Goal: Use online tool/utility: Utilize a website feature to perform a specific function

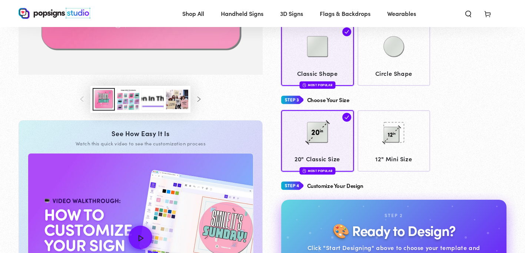
scroll to position [227, 0]
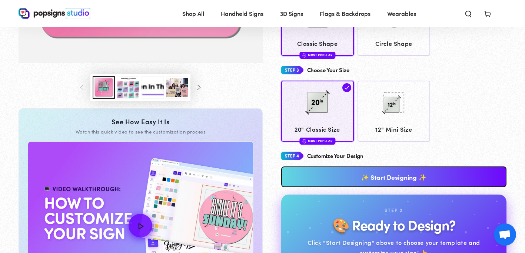
click at [335, 179] on link "✨ Start Designing ✨" at bounding box center [394, 177] width 226 height 21
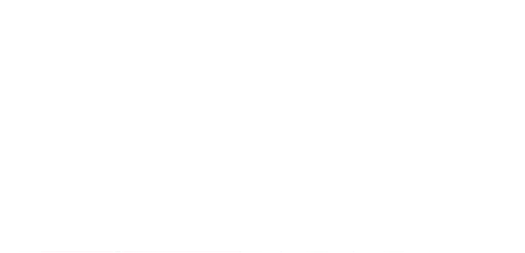
scroll to position [0, 0]
type textarea "An ancient tree with a door leading to a magical world"
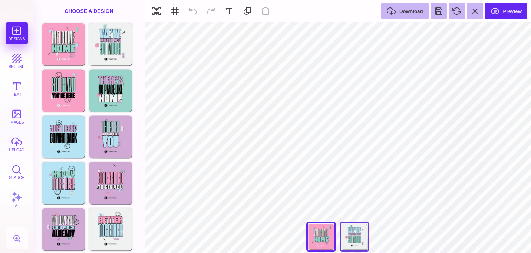
click at [354, 239] on div "We Missed You So Much" at bounding box center [354, 237] width 30 height 30
click at [328, 239] on div "Welcome Home" at bounding box center [321, 237] width 30 height 30
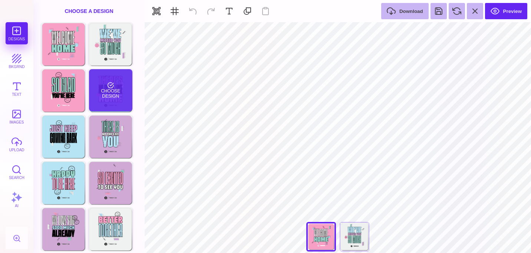
click at [112, 88] on div "Choose Design" at bounding box center [110, 90] width 43 height 42
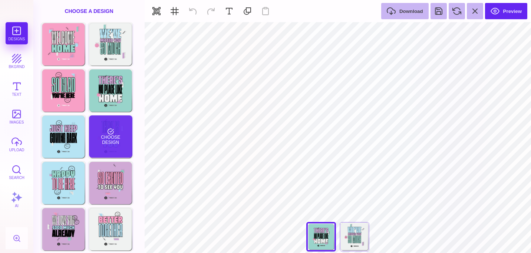
click at [110, 145] on div "Choose Design" at bounding box center [110, 137] width 43 height 42
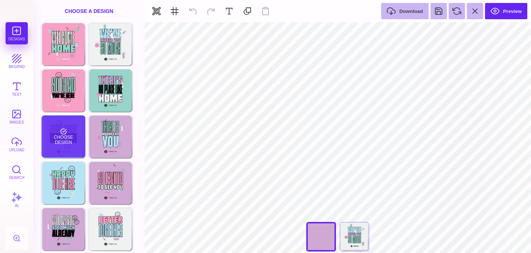
click at [58, 131] on div "Choose Design" at bounding box center [62, 137] width 43 height 42
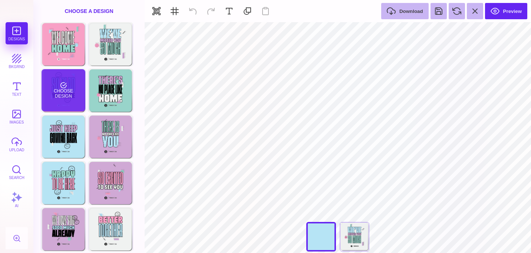
click at [55, 93] on div "Choose Design" at bounding box center [62, 90] width 43 height 42
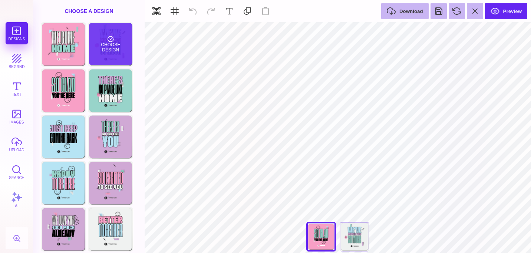
click at [94, 46] on div "Choose Design" at bounding box center [110, 44] width 43 height 42
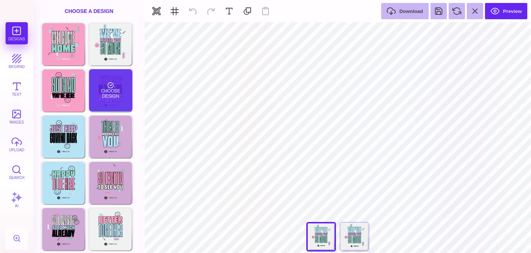
click at [100, 82] on div "Choose Design" at bounding box center [110, 90] width 43 height 42
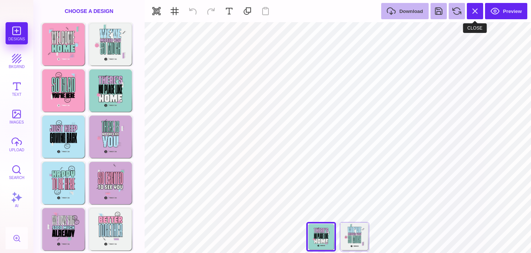
click at [471, 10] on button at bounding box center [474, 11] width 16 height 16
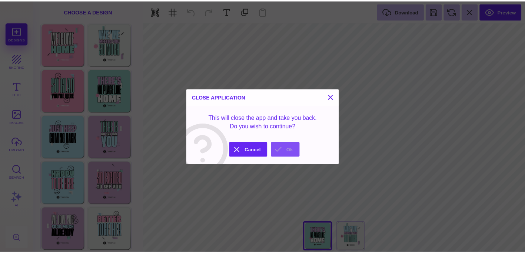
click at [287, 151] on button "Ok" at bounding box center [288, 150] width 29 height 15
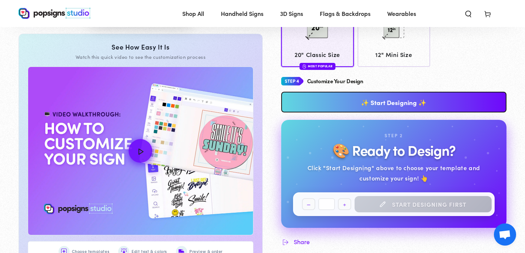
scroll to position [312, 0]
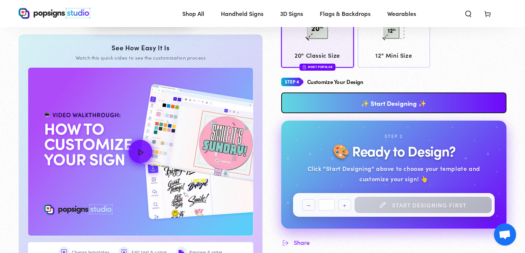
click at [326, 104] on link "✨ Start Designing ✨" at bounding box center [394, 103] width 226 height 21
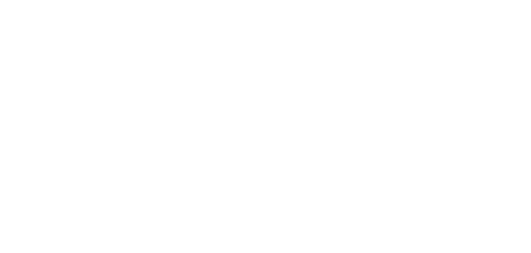
scroll to position [0, 0]
type textarea "An ancient tree with a door leading to a magical world"
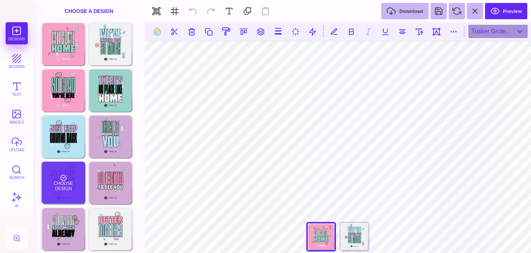
scroll to position [47, 0]
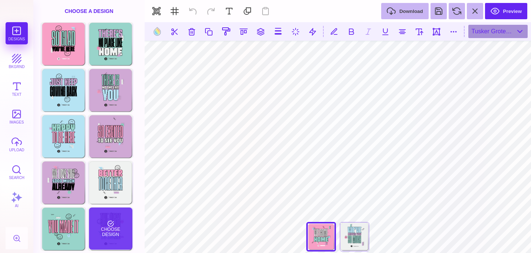
click at [123, 219] on div "Choose Design" at bounding box center [110, 229] width 43 height 42
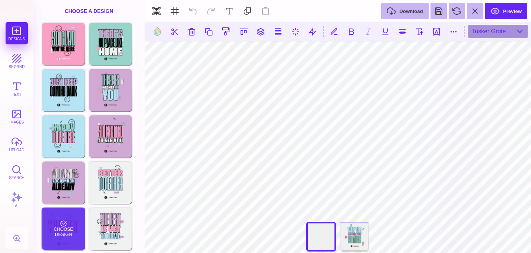
click at [57, 233] on div "Choose Design" at bounding box center [62, 229] width 43 height 42
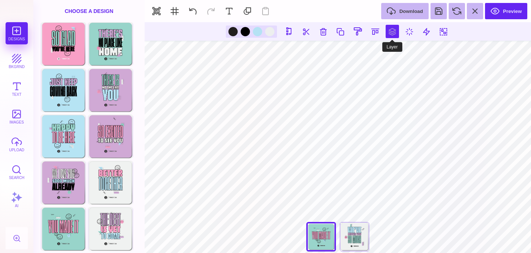
click at [388, 33] on button at bounding box center [391, 31] width 13 height 13
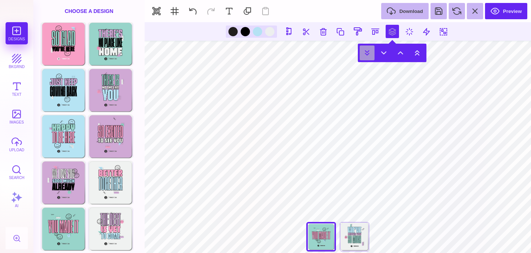
click at [365, 52] on button at bounding box center [366, 53] width 15 height 15
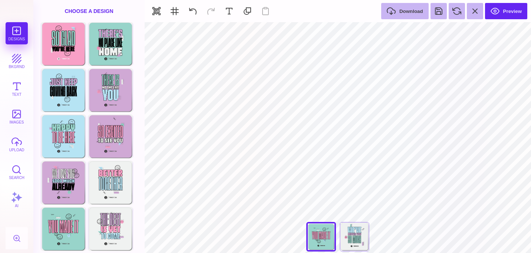
type input "#F79FC5"
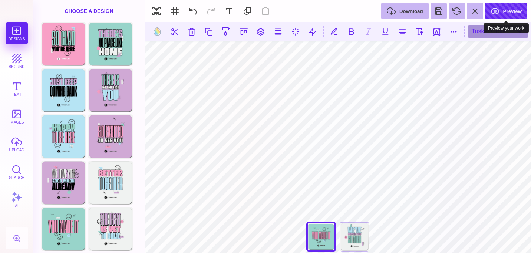
click at [497, 19] on button "Preview" at bounding box center [506, 11] width 42 height 16
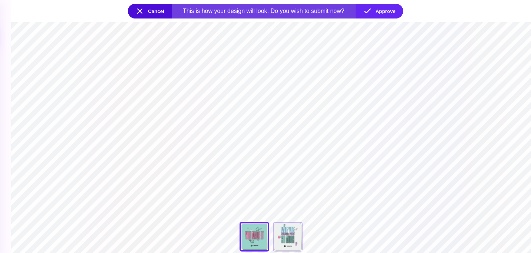
click at [155, 11] on button "Cancel" at bounding box center [150, 11] width 44 height 15
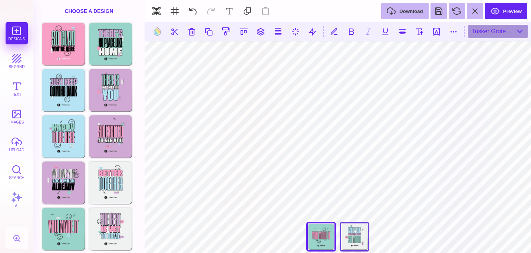
click at [345, 229] on div "We Missed You So Much" at bounding box center [354, 237] width 30 height 30
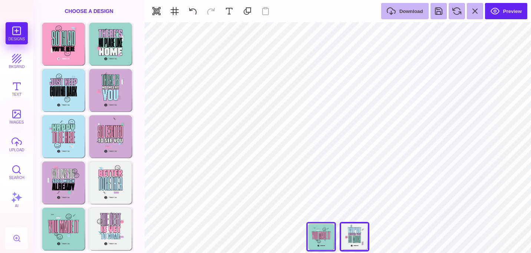
click at [313, 243] on div "You Made It" at bounding box center [321, 237] width 30 height 30
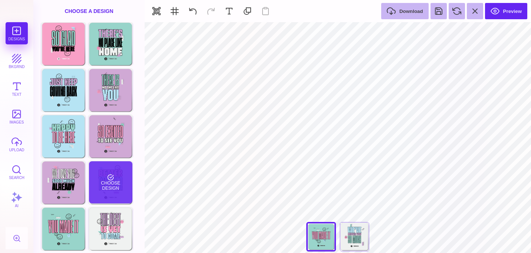
click at [107, 180] on div "Choose Design" at bounding box center [110, 183] width 43 height 42
type input "****"
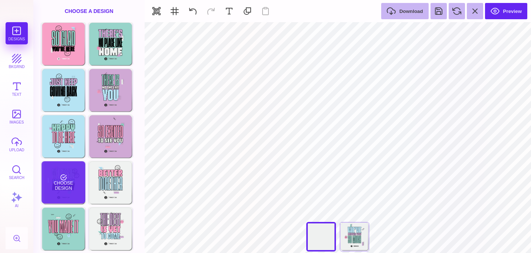
click at [72, 184] on div "Choose Design" at bounding box center [62, 183] width 43 height 42
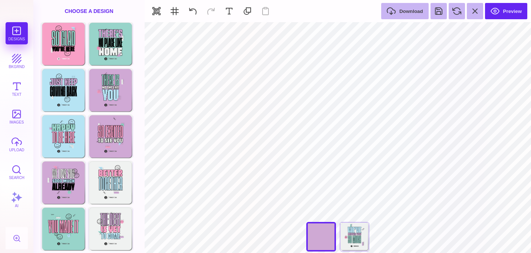
type input "#000000"
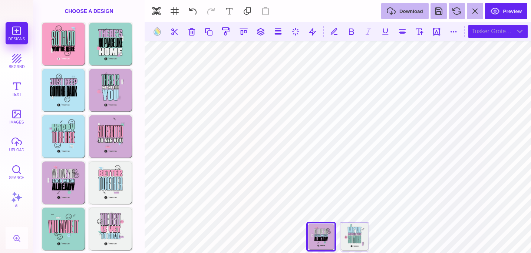
click at [481, 34] on div "Tusker Grotesk 4800 Super" at bounding box center [497, 31] width 59 height 13
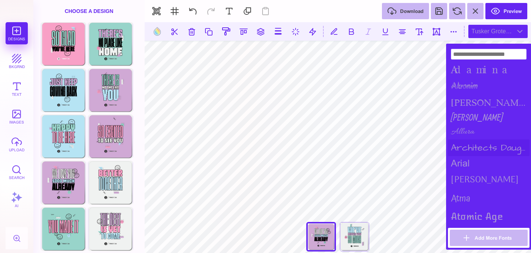
scroll to position [940, 0]
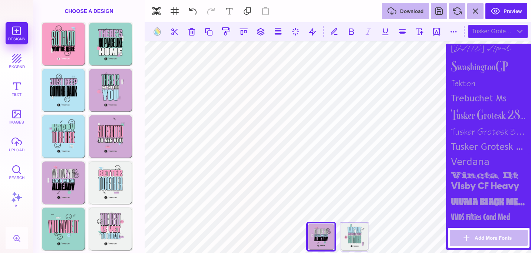
click at [498, 144] on div "Tusker Grotesk 4800 Super" at bounding box center [489, 147] width 82 height 14
click at [495, 128] on div "Tusker Grotesk 3700 Bold" at bounding box center [489, 131] width 82 height 15
click at [495, 145] on div "Tusker Grotesk 4800 Super" at bounding box center [489, 147] width 82 height 14
click at [492, 127] on div "Tusker Grotesk 3700 Bold" at bounding box center [489, 131] width 82 height 15
click at [486, 106] on div "Tusker Grotesk 2800 Super" at bounding box center [489, 115] width 82 height 19
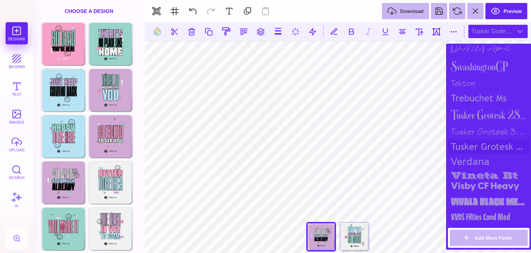
click at [495, 142] on div "Tusker Grotesk 4800 Super" at bounding box center [489, 147] width 82 height 14
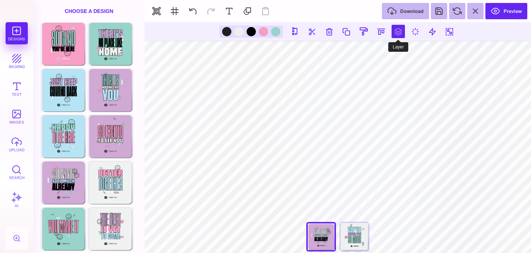
click at [395, 30] on button at bounding box center [397, 31] width 13 height 13
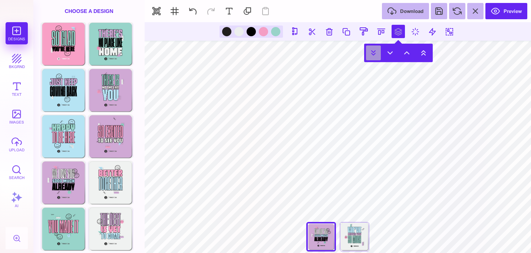
click at [370, 53] on button at bounding box center [373, 53] width 15 height 15
